Goal: Task Accomplishment & Management: Manage account settings

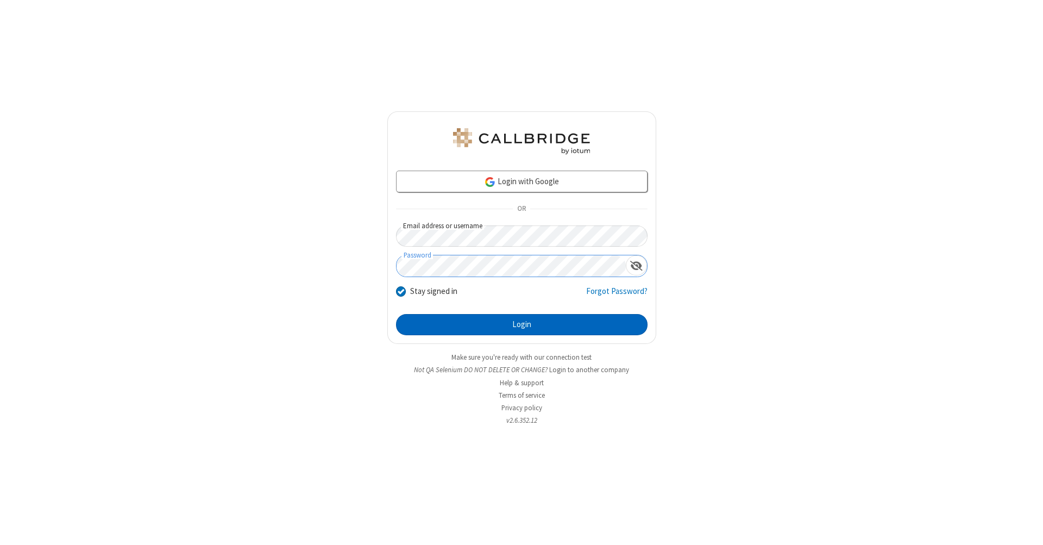
click at [521, 325] on button "Login" at bounding box center [521, 325] width 251 height 22
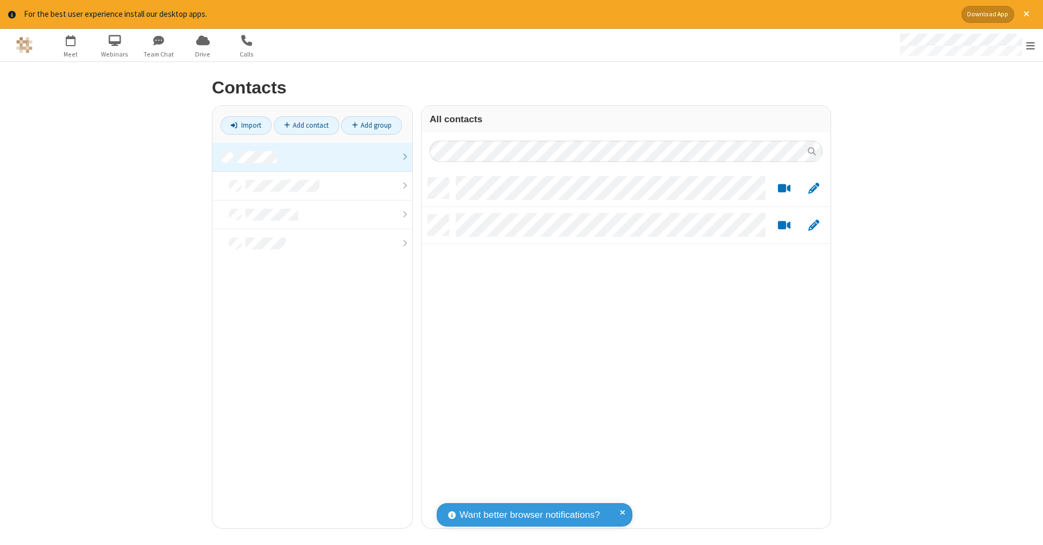
click at [312, 156] on link at bounding box center [312, 157] width 200 height 29
click at [306, 125] on link "Add contact" at bounding box center [307, 125] width 66 height 18
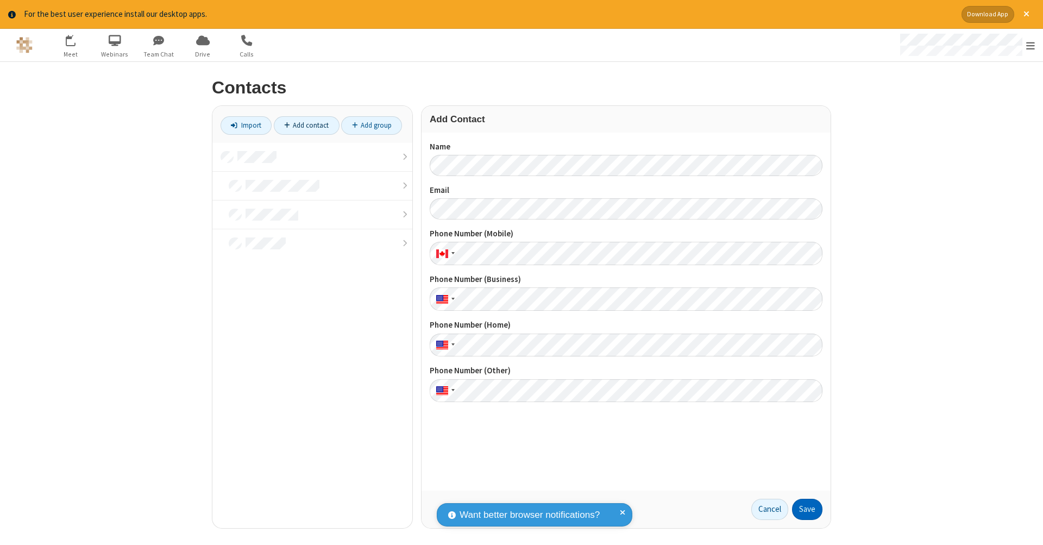
click at [807, 509] on button "Save" at bounding box center [807, 510] width 30 height 22
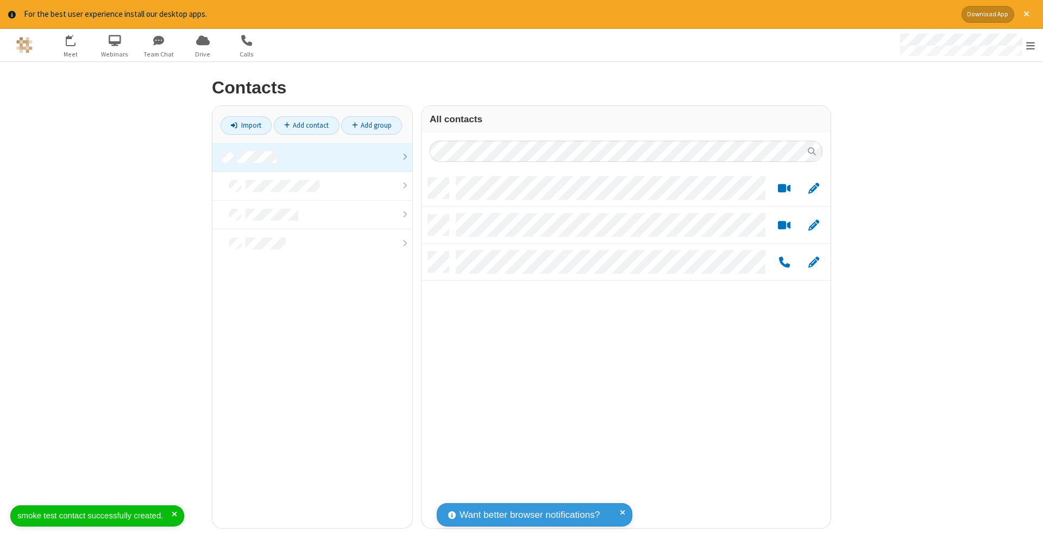
scroll to position [350, 401]
